Goal: Register for event/course

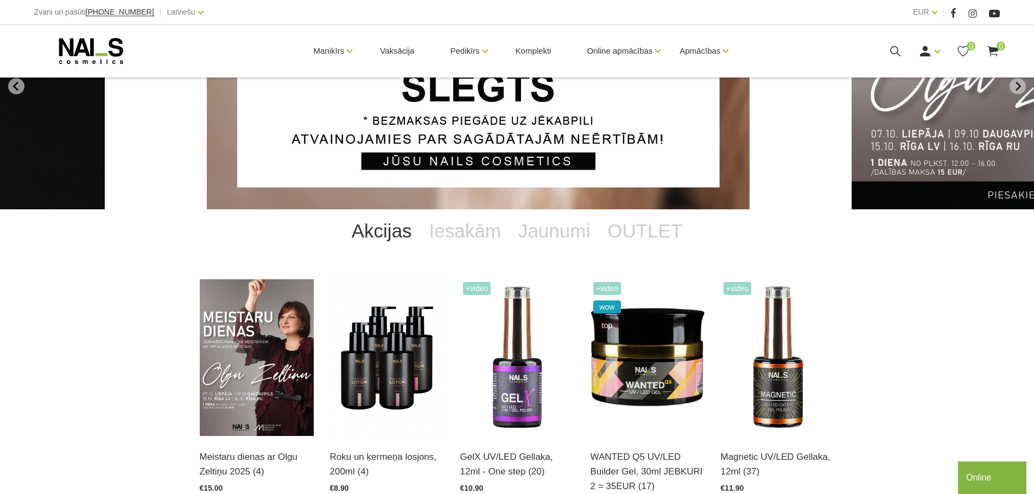
scroll to position [163, 0]
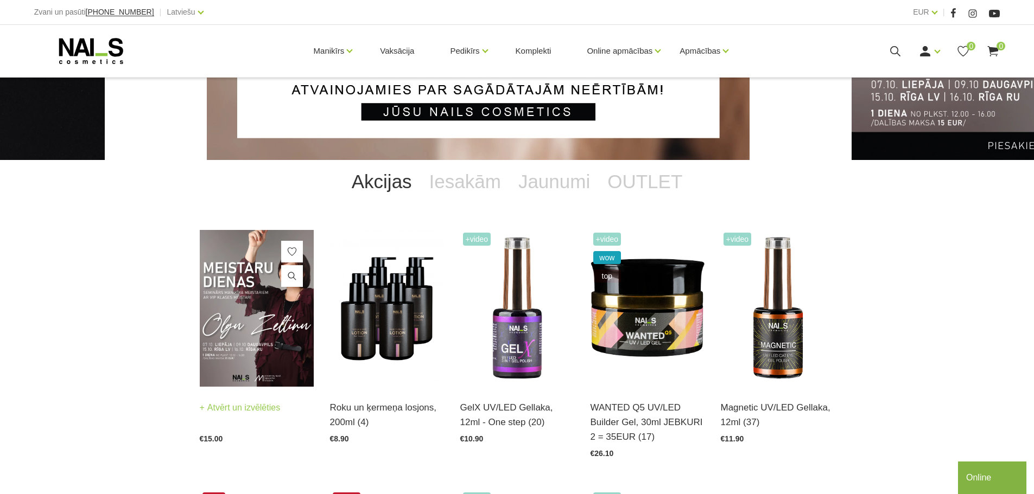
click at [251, 284] on img at bounding box center [257, 308] width 114 height 157
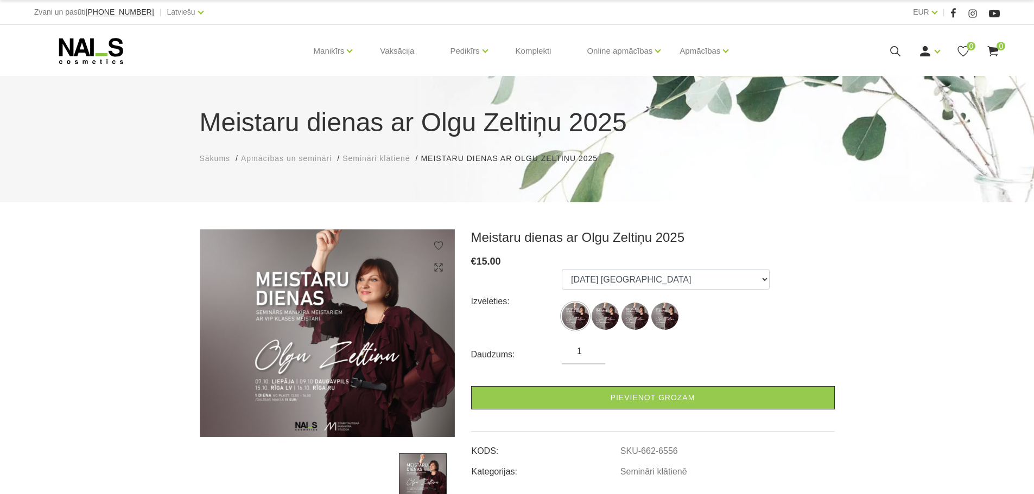
scroll to position [54, 0]
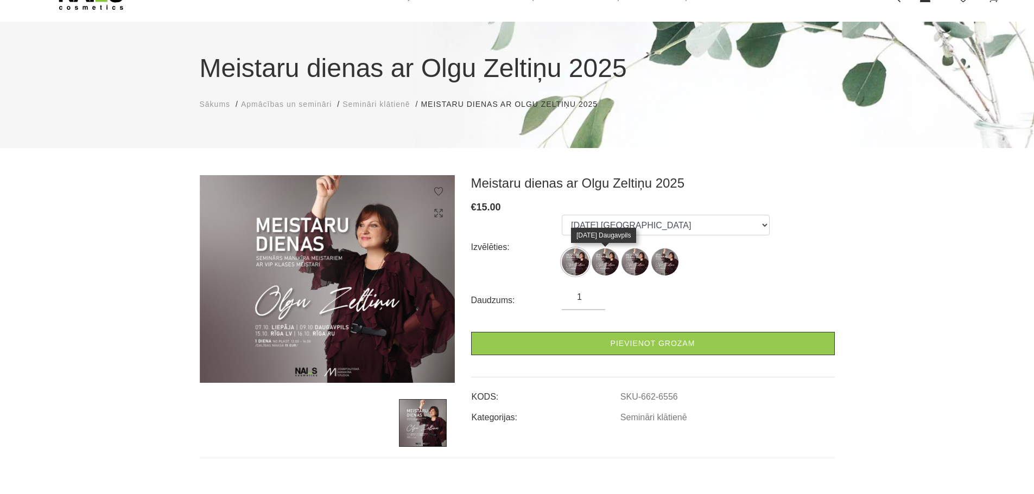
click at [605, 266] on img at bounding box center [605, 262] width 27 height 27
select select "6556"
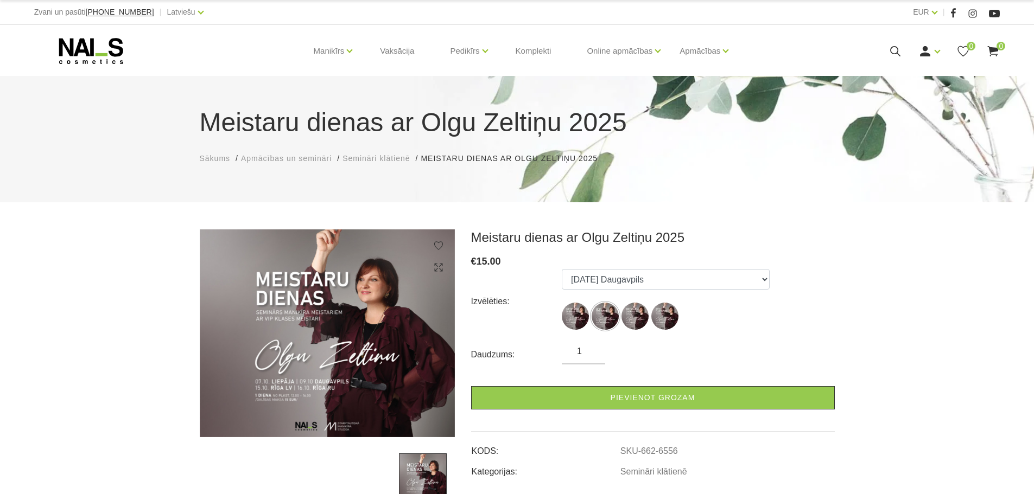
select select "6556"
